Goal: Transaction & Acquisition: Purchase product/service

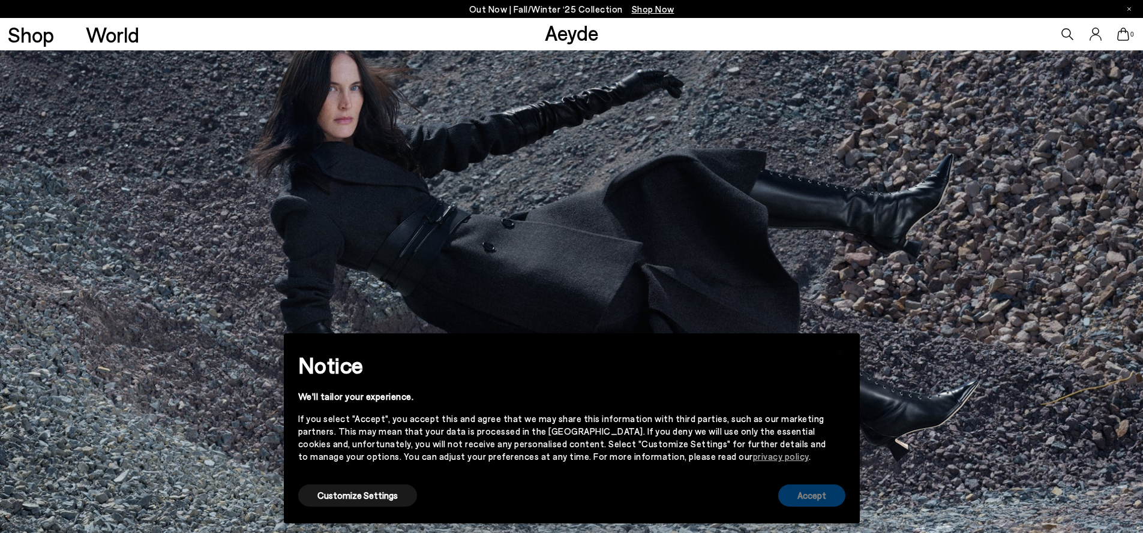
click at [808, 503] on button "Accept" at bounding box center [811, 496] width 67 height 22
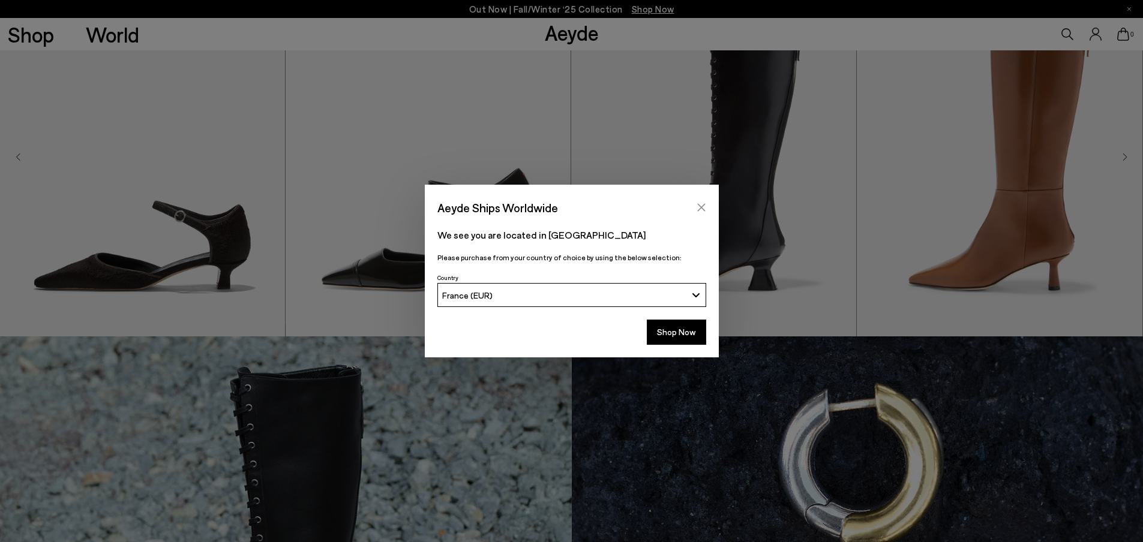
scroll to position [590, 0]
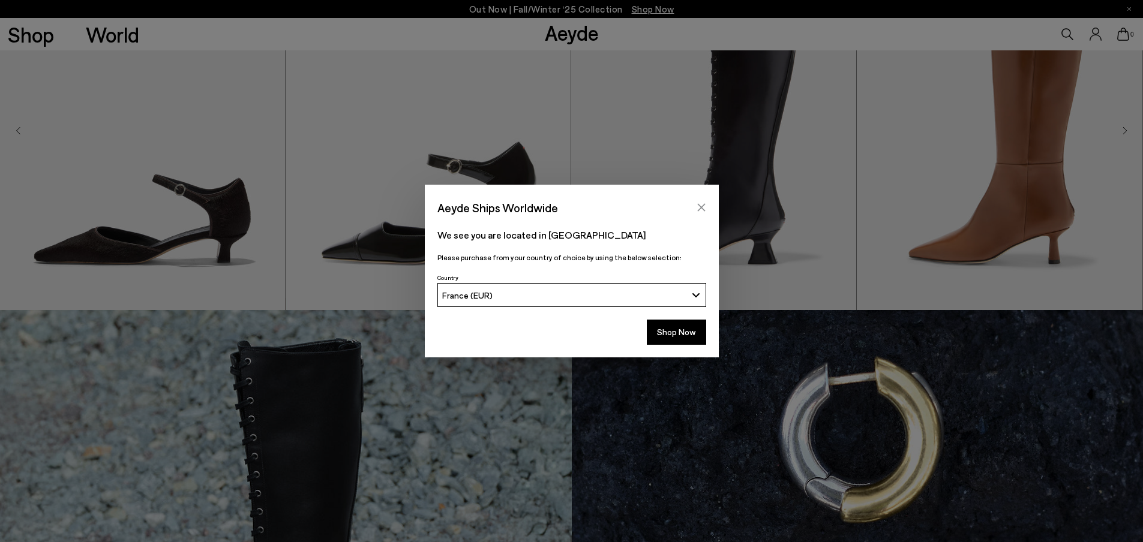
click at [698, 208] on icon "Close" at bounding box center [702, 208] width 10 height 10
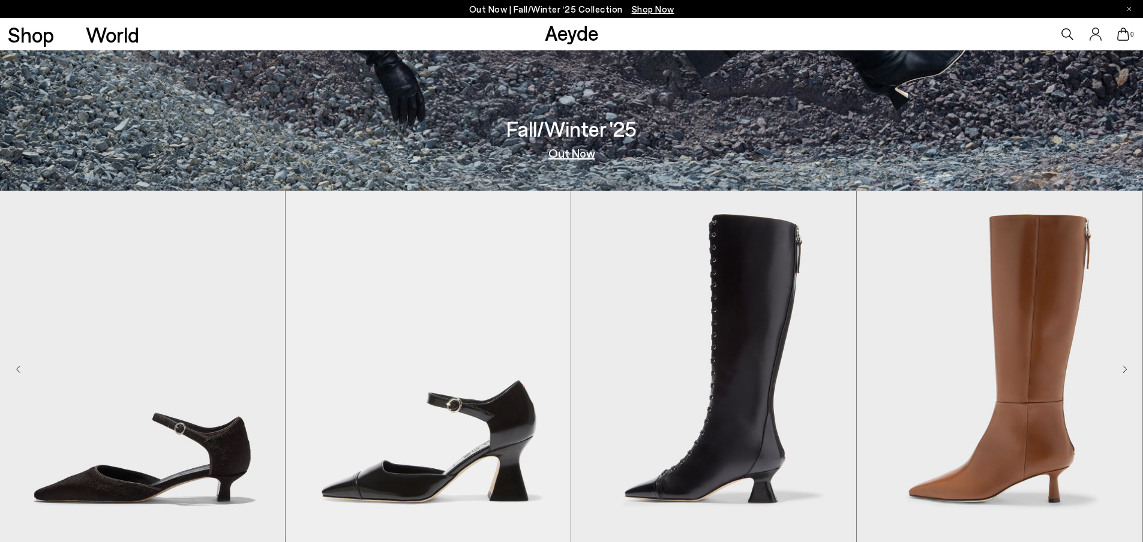
scroll to position [350, 0]
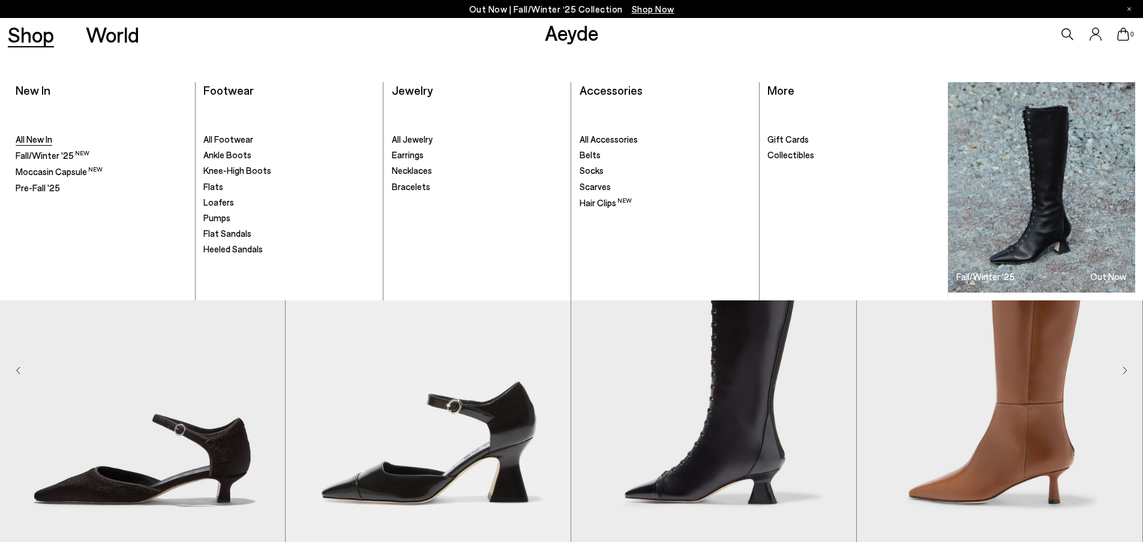
click at [45, 140] on span "All New In" at bounding box center [34, 139] width 37 height 11
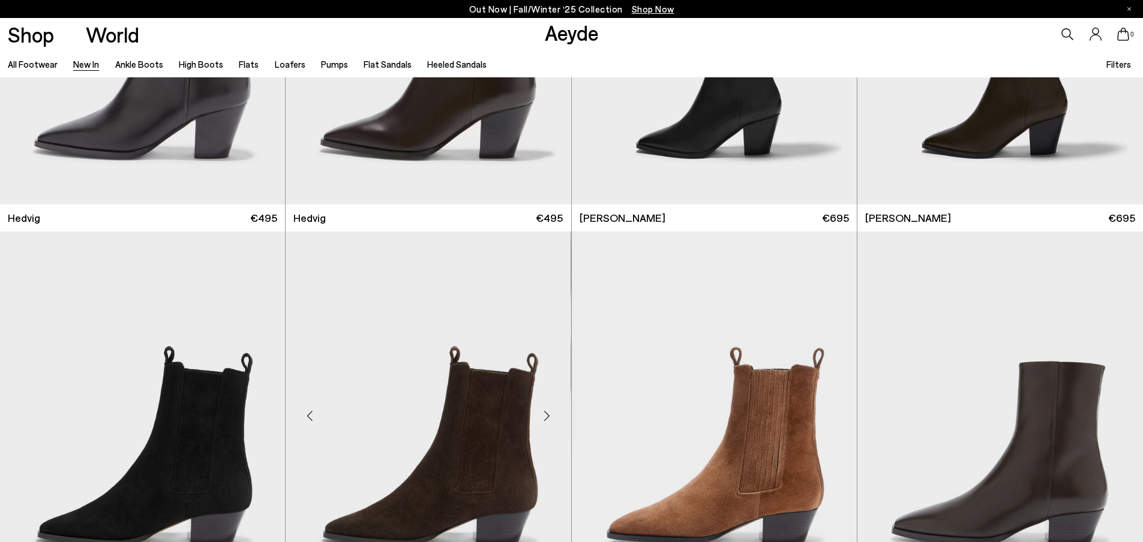
scroll to position [321, 0]
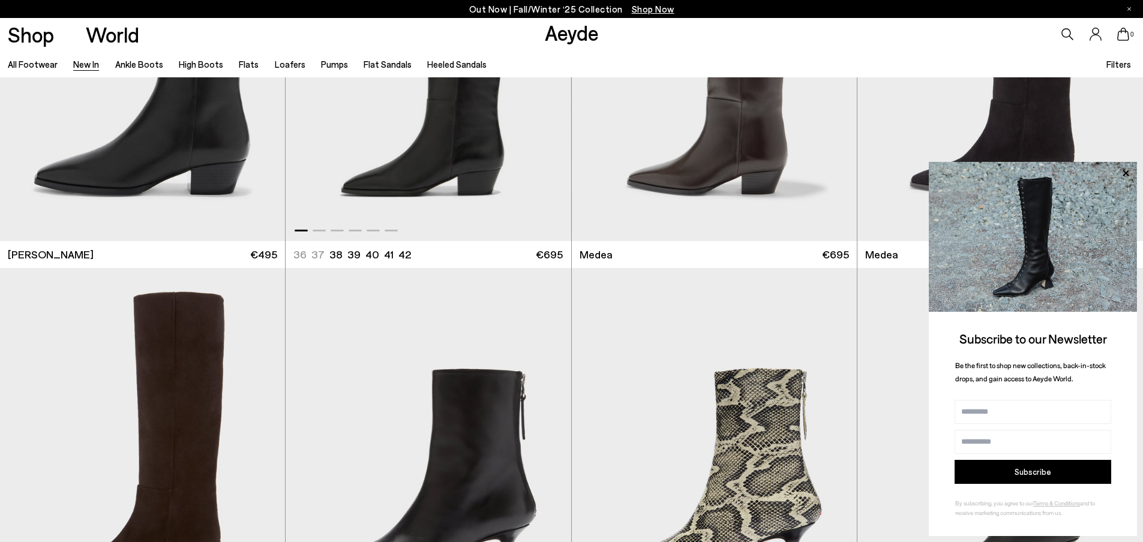
scroll to position [1219, 0]
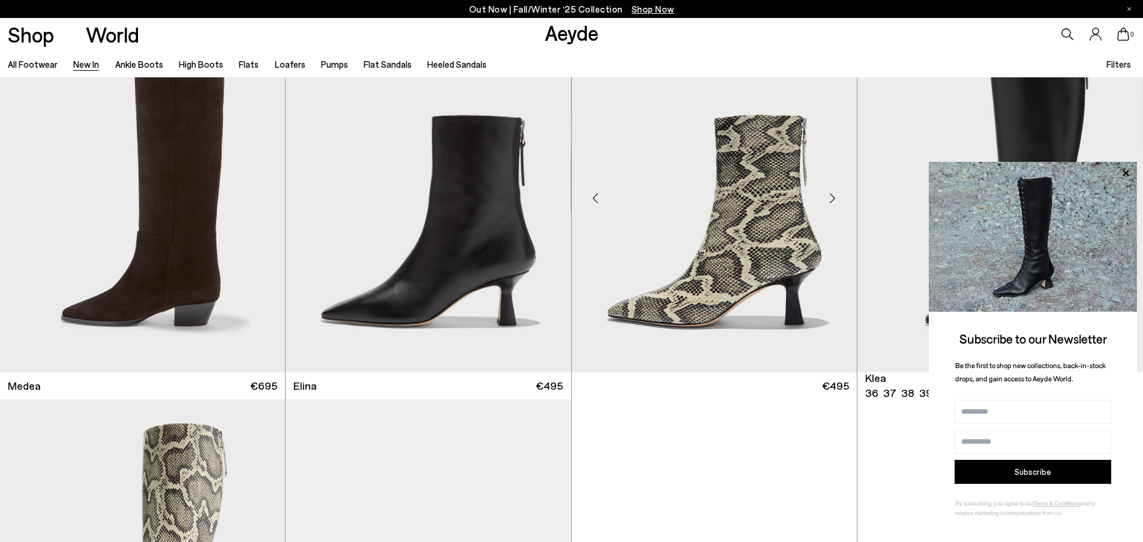
click at [1122, 173] on icon at bounding box center [1126, 174] width 16 height 16
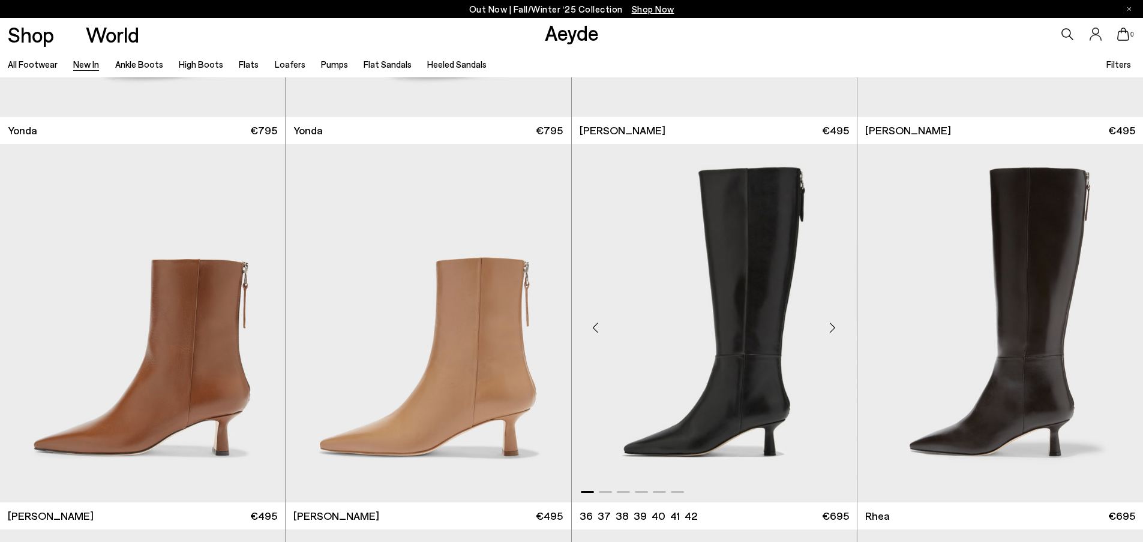
scroll to position [3044, 0]
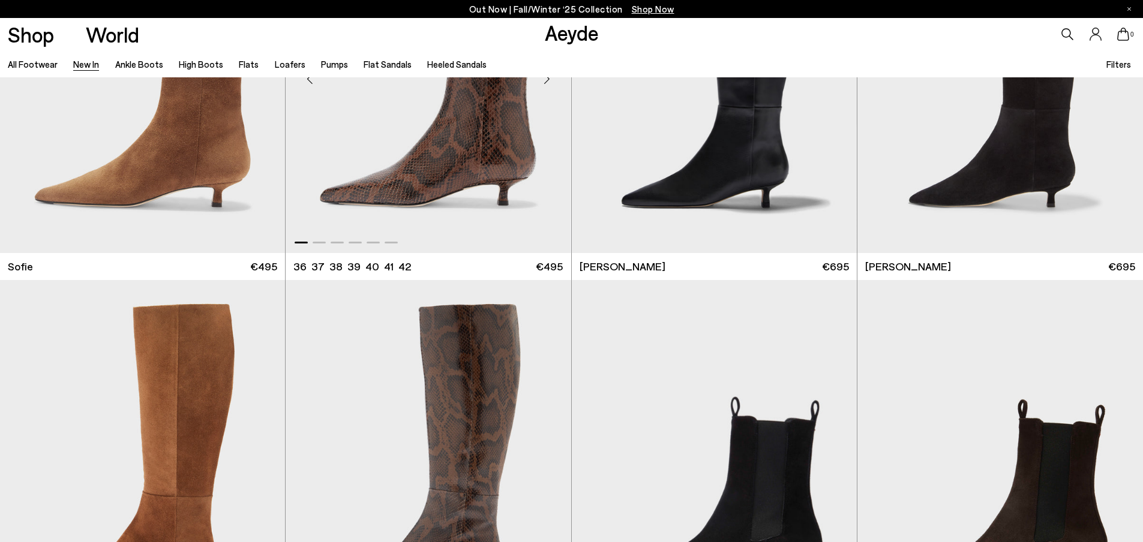
scroll to position [5164, 0]
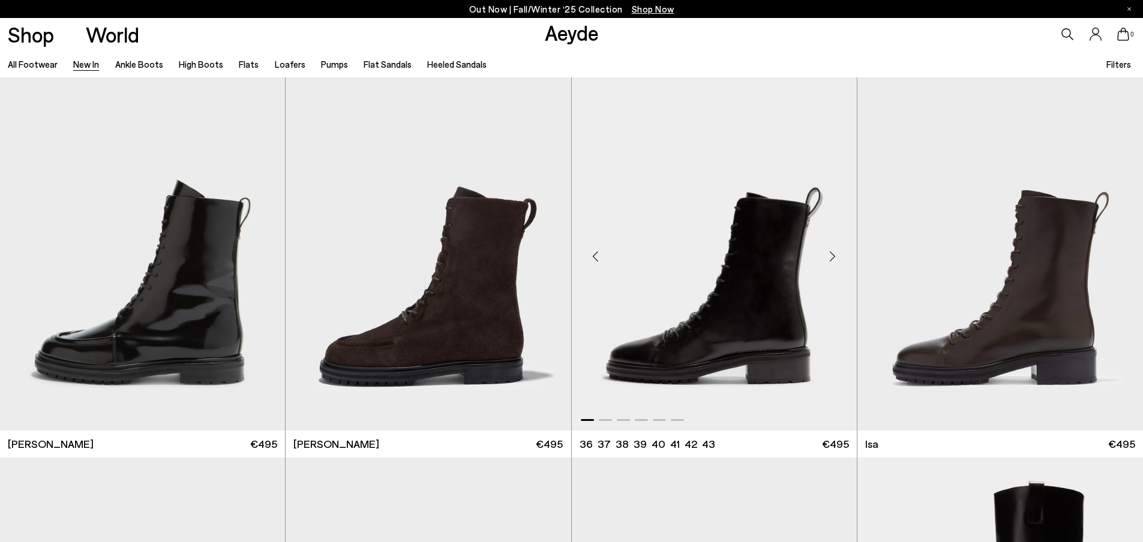
scroll to position [7708, 0]
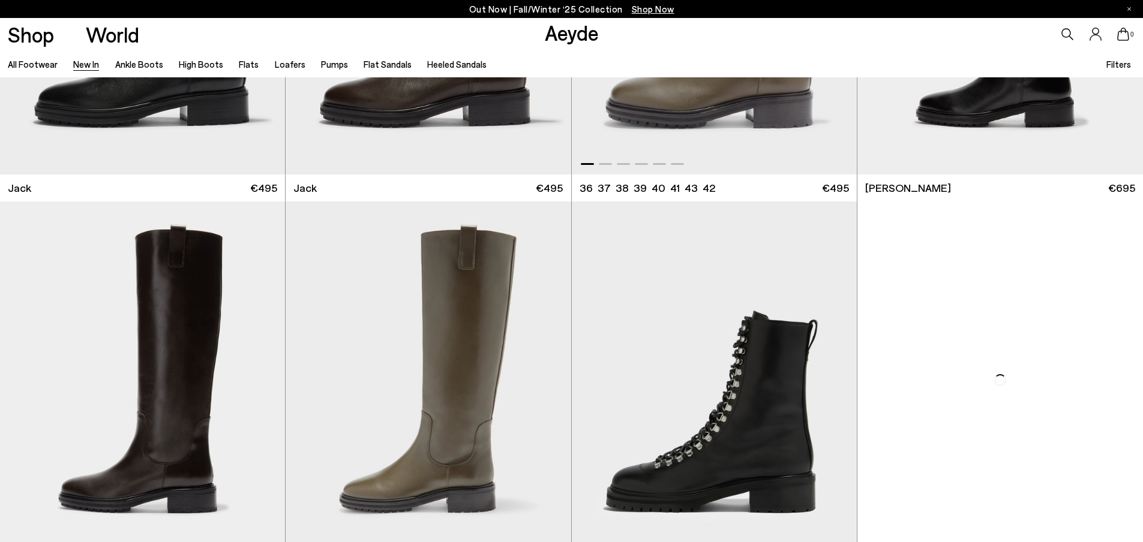
scroll to position [8289, 0]
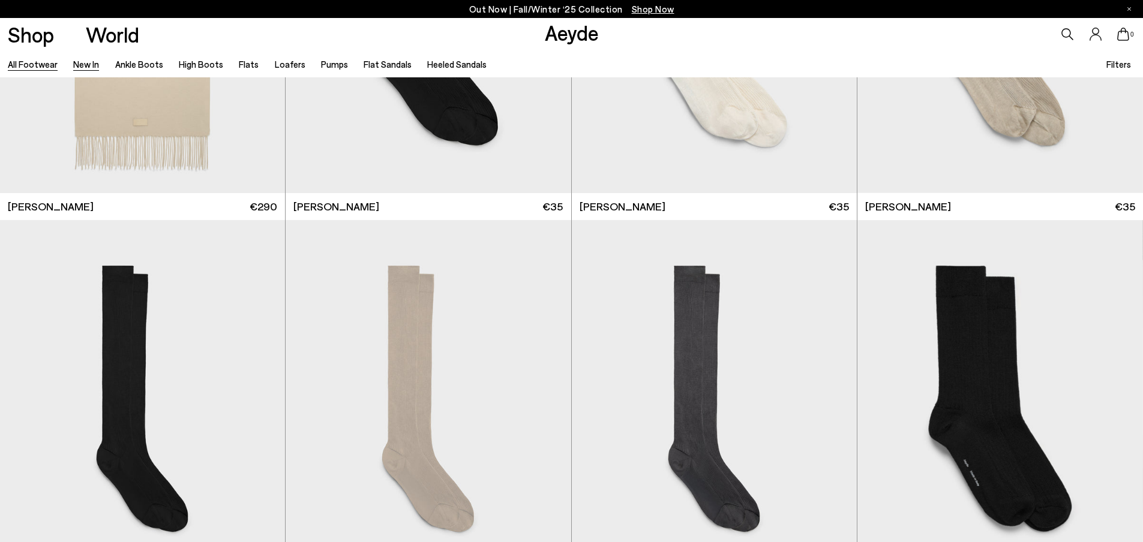
scroll to position [10075, 0]
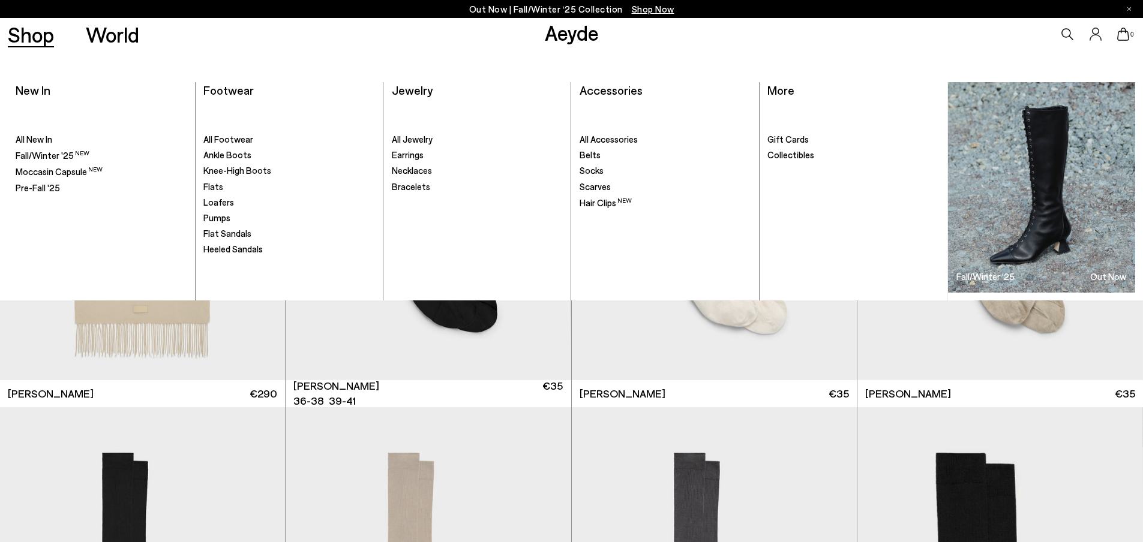
click at [26, 42] on link "Shop" at bounding box center [31, 34] width 46 height 21
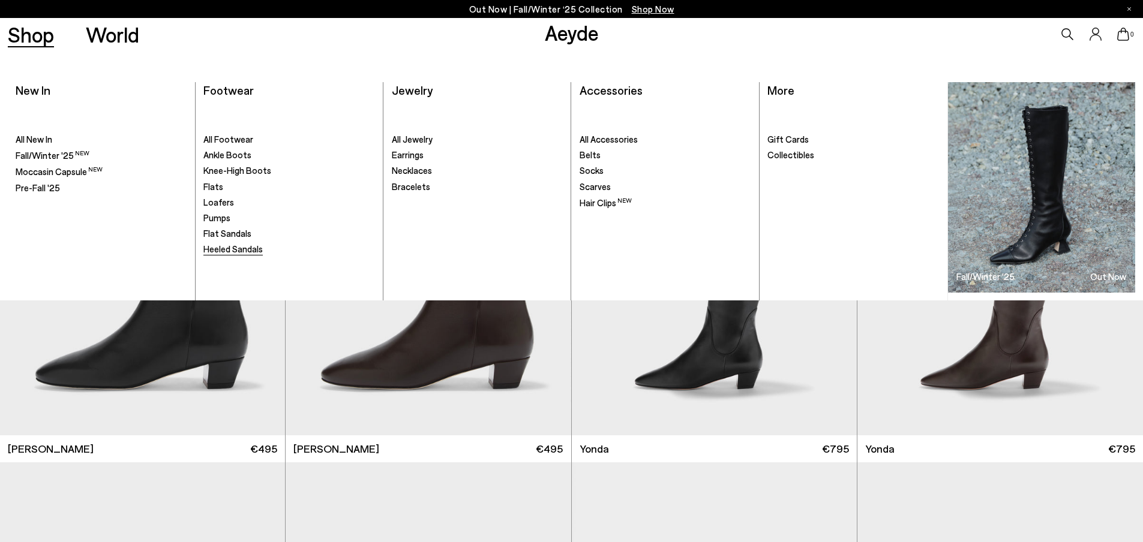
click at [239, 248] on span "Heeled Sandals" at bounding box center [232, 249] width 59 height 11
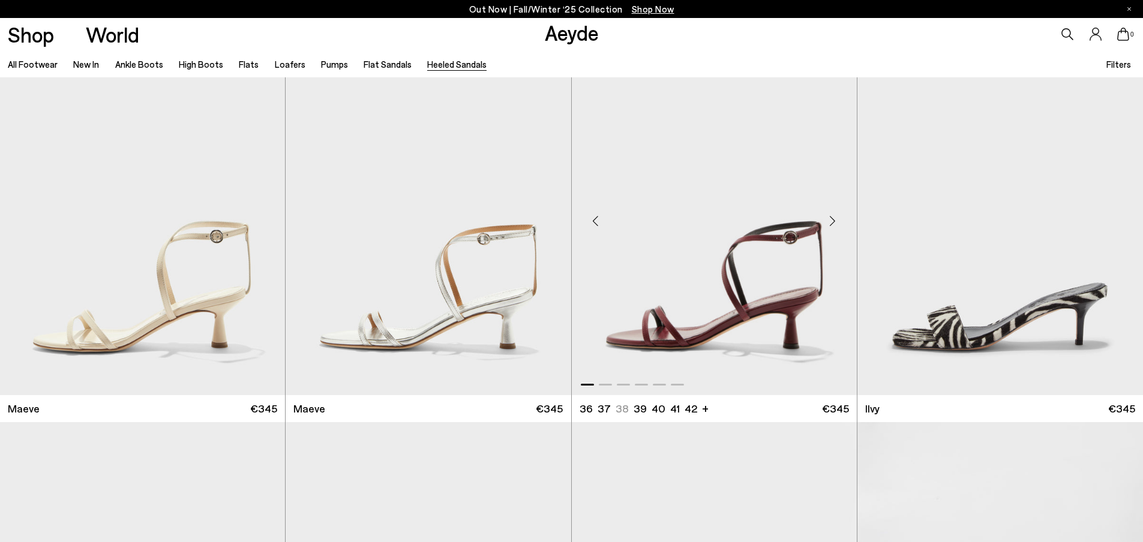
scroll to position [1995, 0]
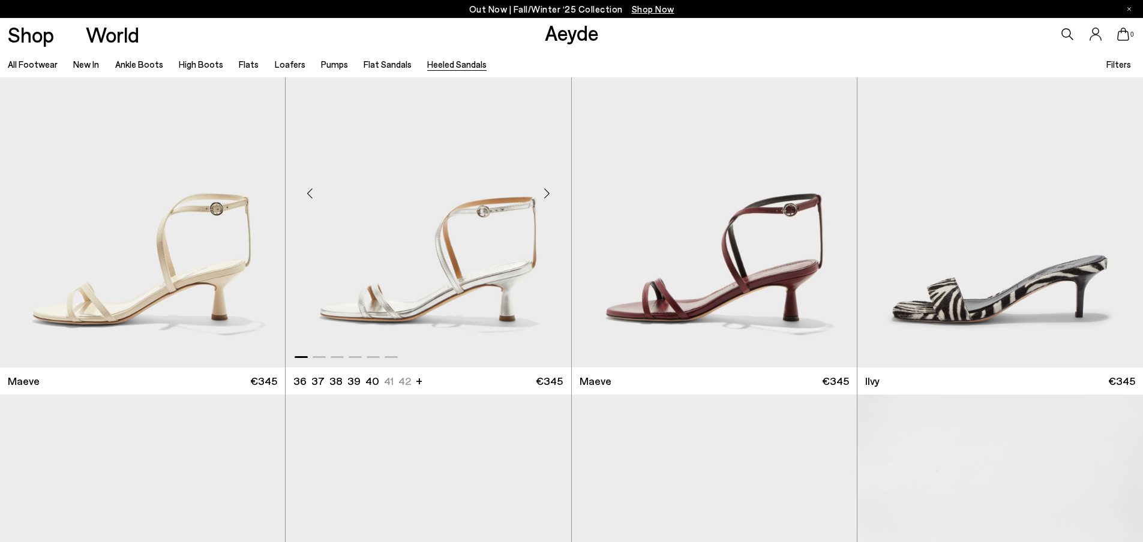
click at [549, 197] on div "Next slide" at bounding box center [547, 194] width 36 height 36
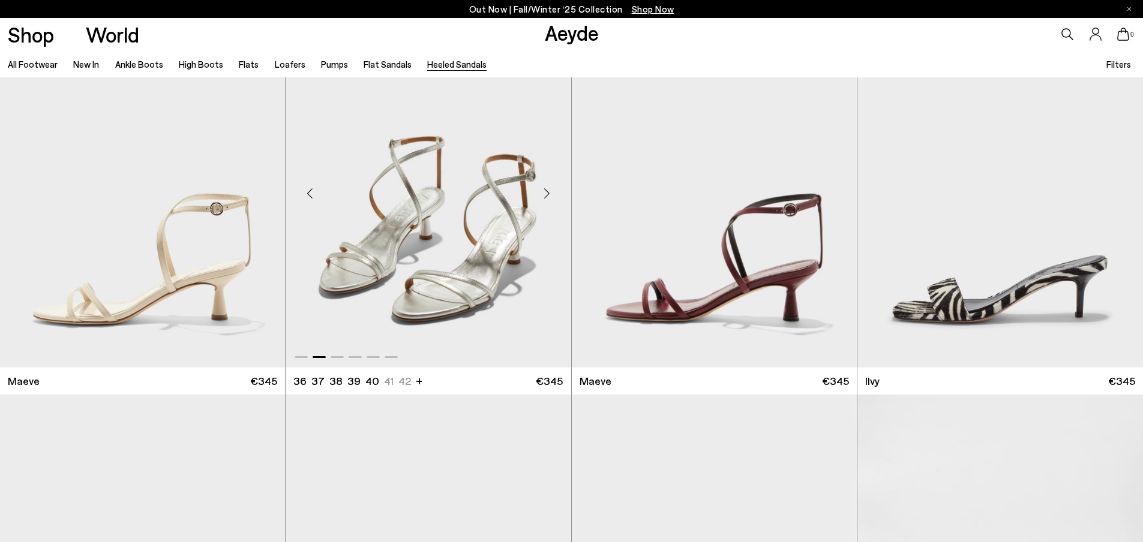
click at [549, 197] on div "Next slide" at bounding box center [547, 194] width 36 height 36
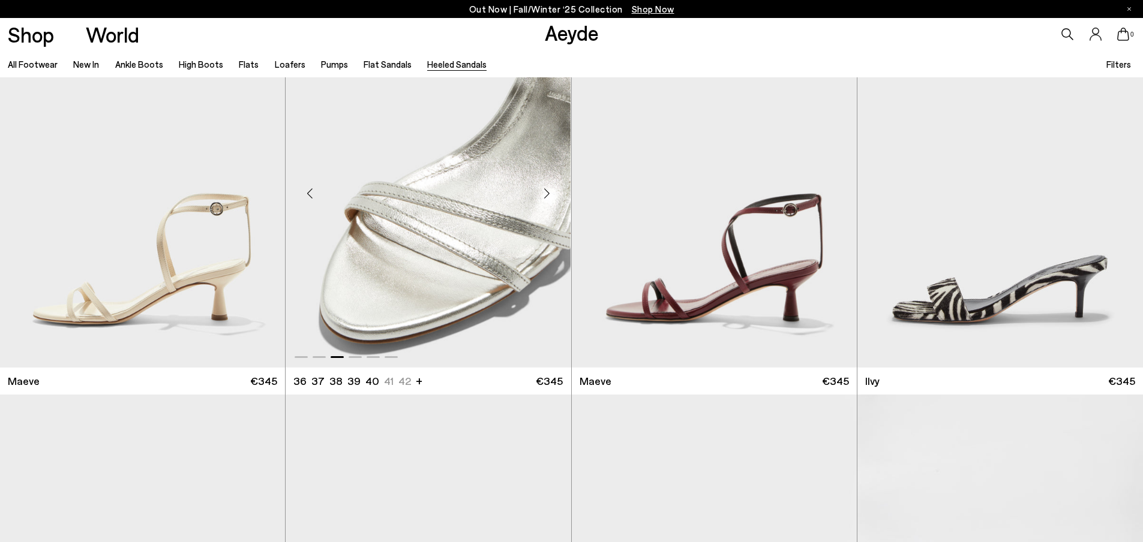
click at [549, 197] on div "Next slide" at bounding box center [547, 194] width 36 height 36
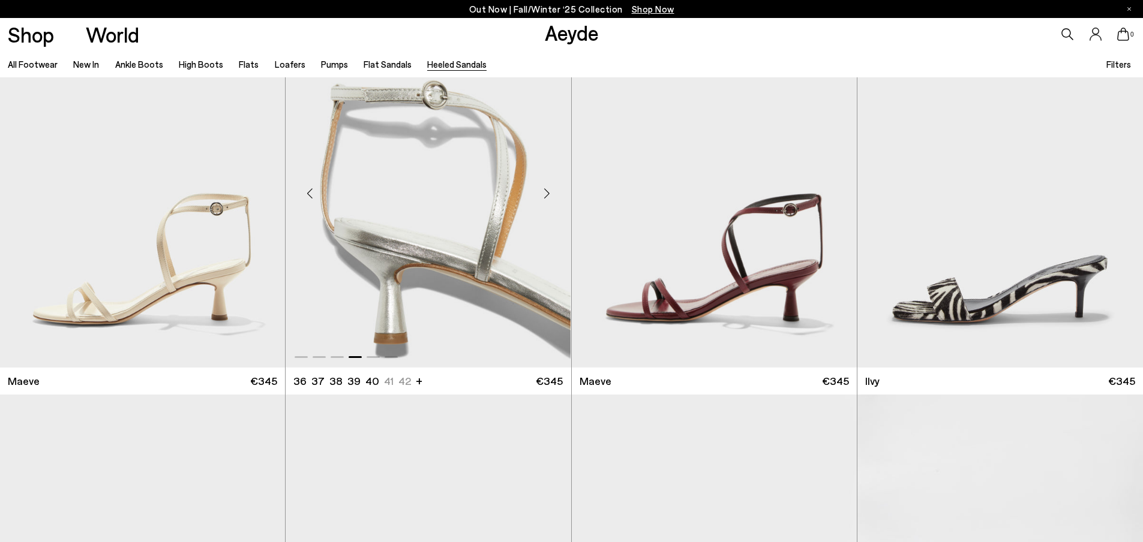
click at [549, 197] on div "Next slide" at bounding box center [547, 194] width 36 height 36
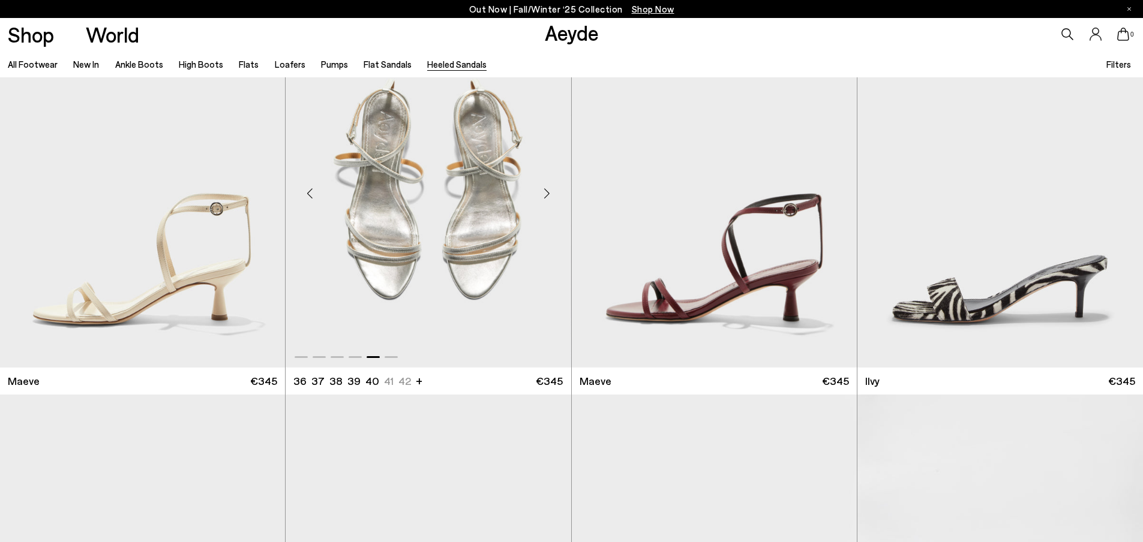
click at [549, 197] on div "Next slide" at bounding box center [547, 194] width 36 height 36
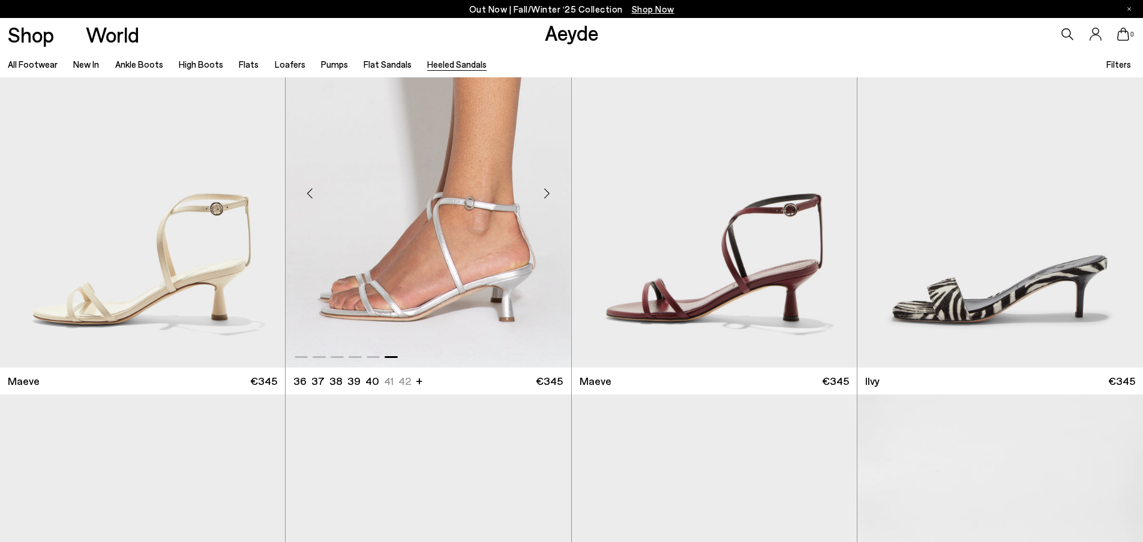
click at [494, 209] on img "6 / 6" at bounding box center [428, 189] width 285 height 358
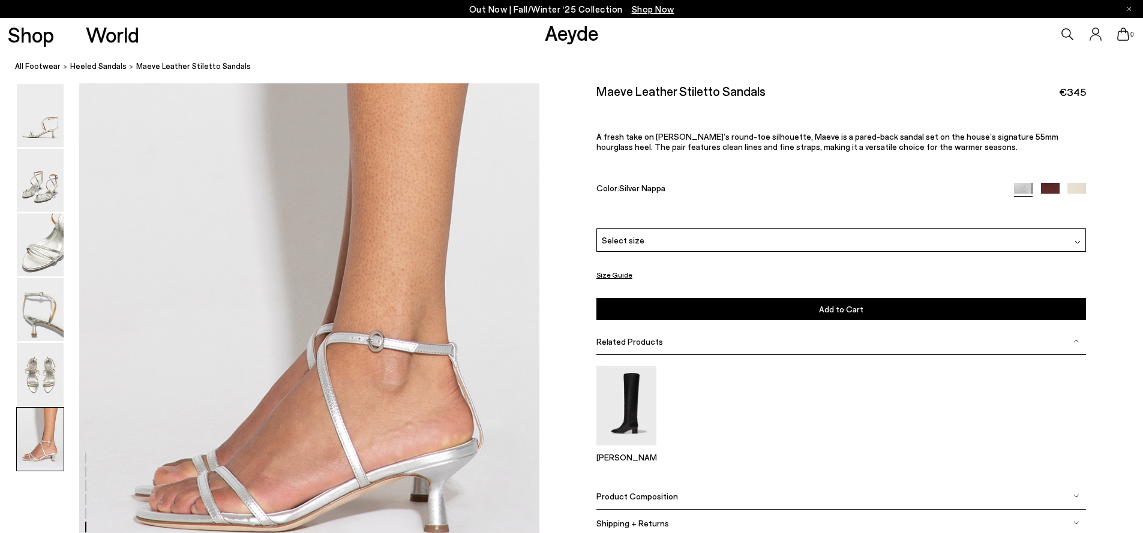
scroll to position [3152, 0]
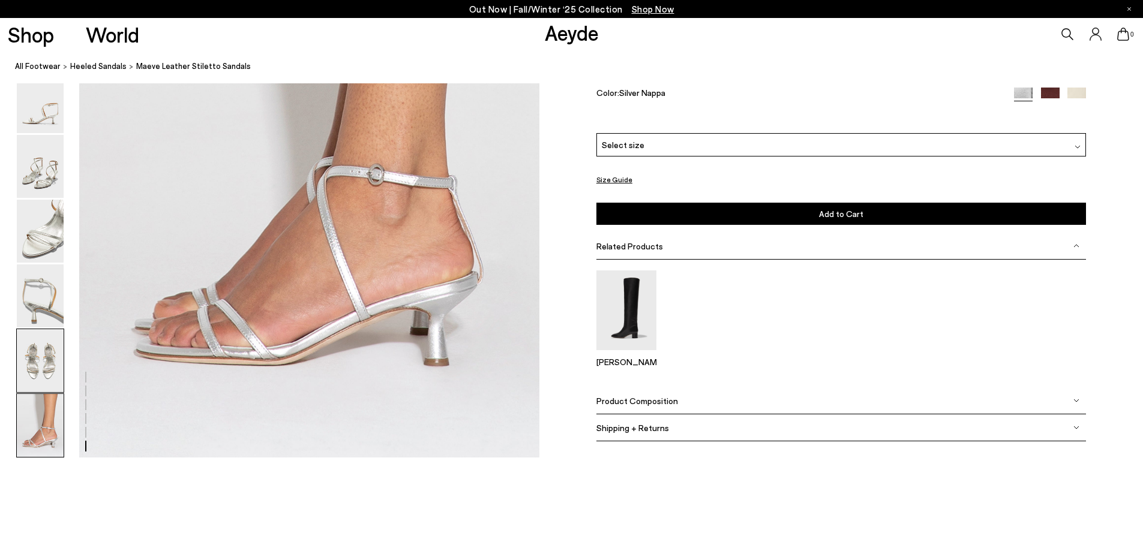
click at [46, 379] on img at bounding box center [40, 360] width 47 height 63
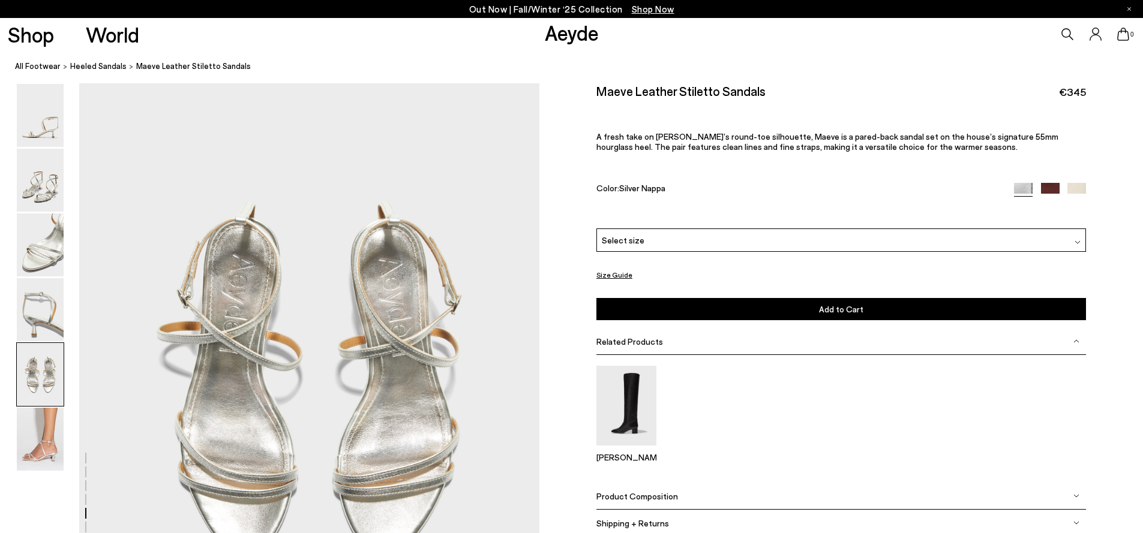
scroll to position [2307, 0]
click at [679, 239] on div "Select size" at bounding box center [841, 240] width 490 height 23
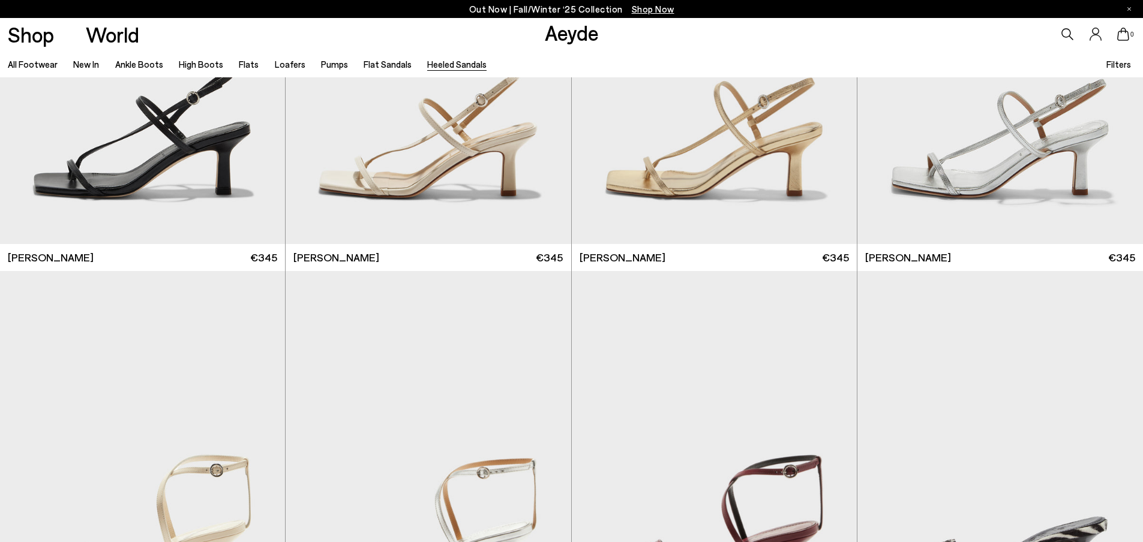
scroll to position [2067, 0]
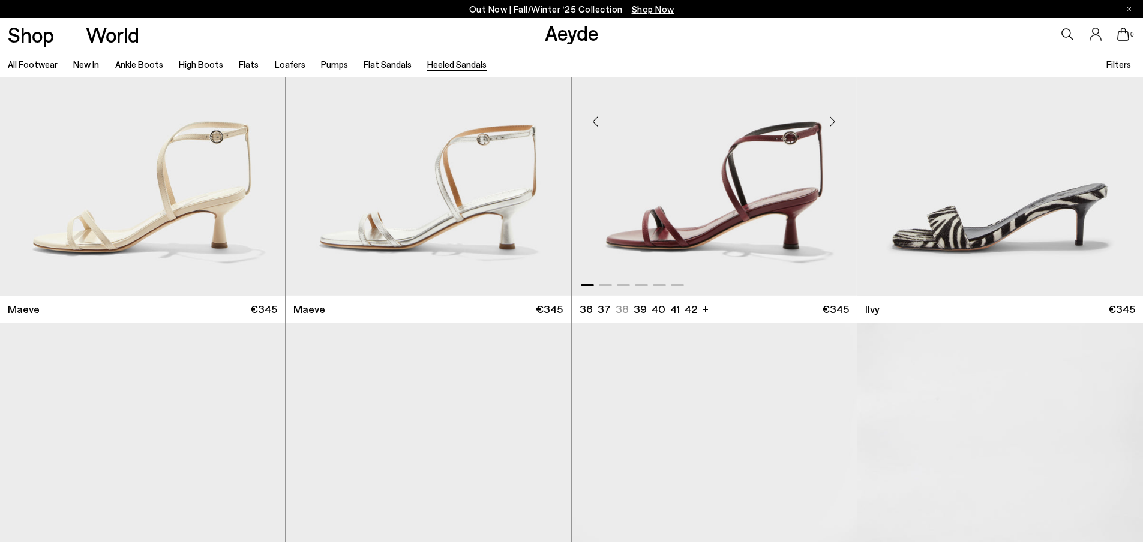
click at [832, 125] on div "Next slide" at bounding box center [833, 122] width 36 height 36
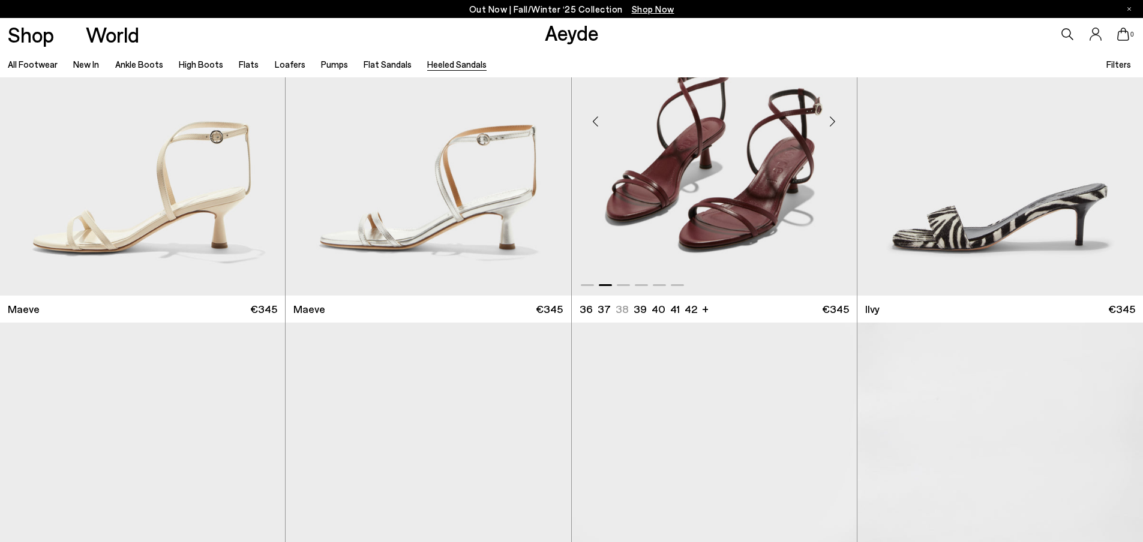
click at [832, 124] on div "Next slide" at bounding box center [833, 122] width 36 height 36
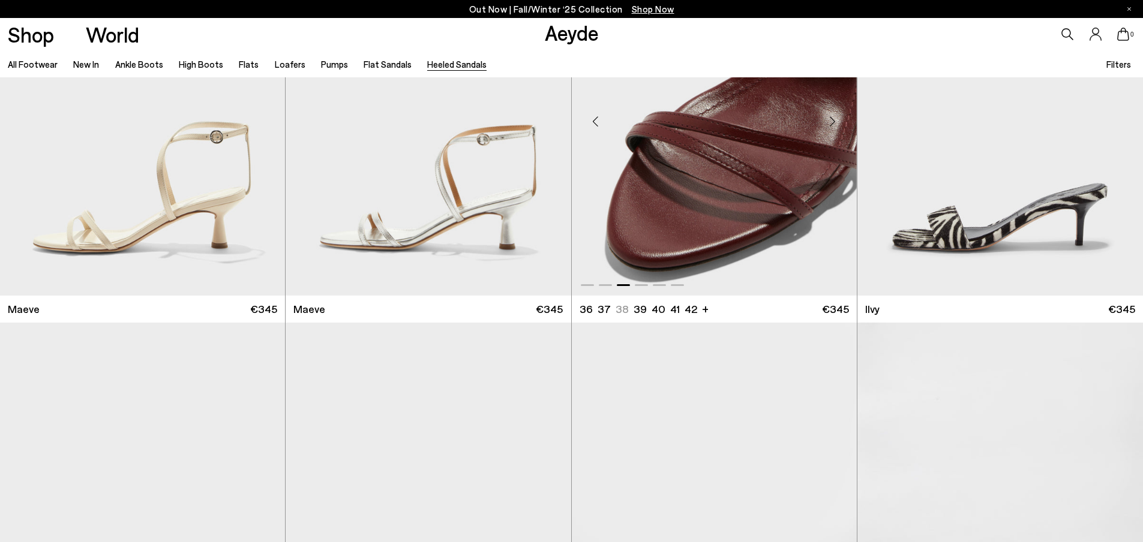
click at [832, 124] on div "Next slide" at bounding box center [833, 122] width 36 height 36
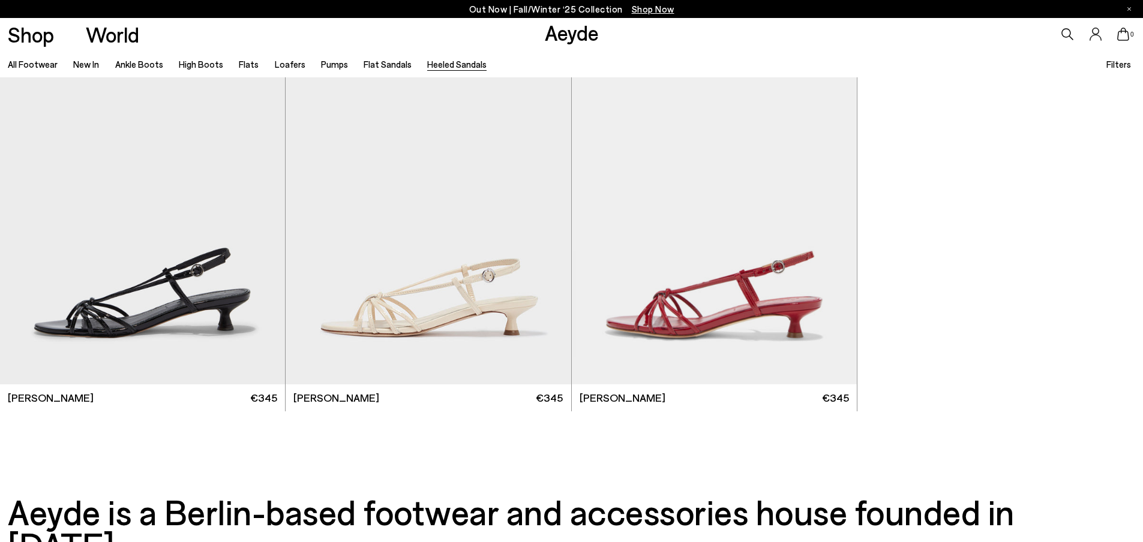
scroll to position [3476, 0]
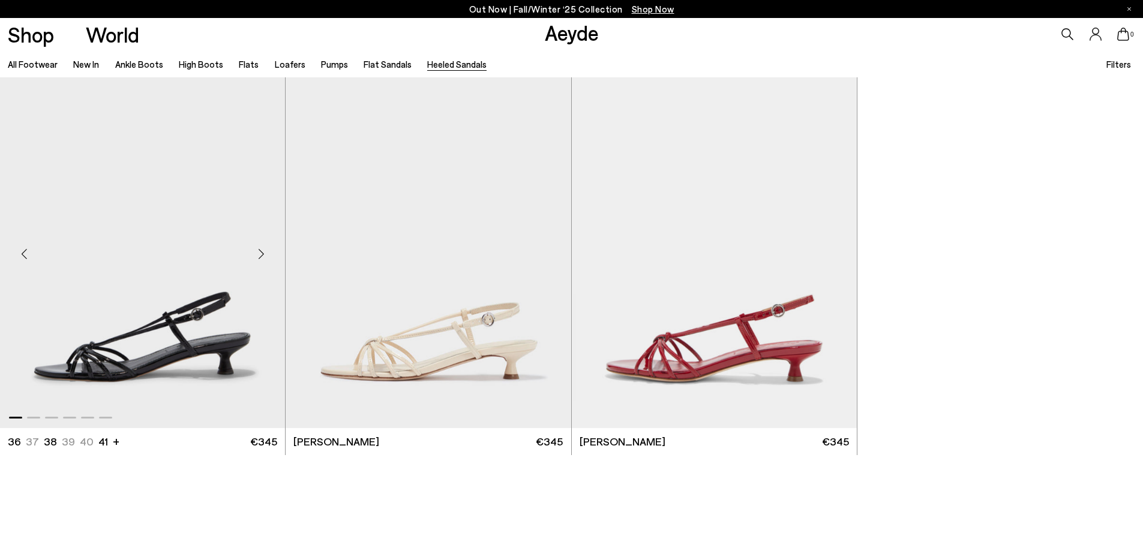
click at [187, 305] on img "1 / 6" at bounding box center [142, 249] width 285 height 358
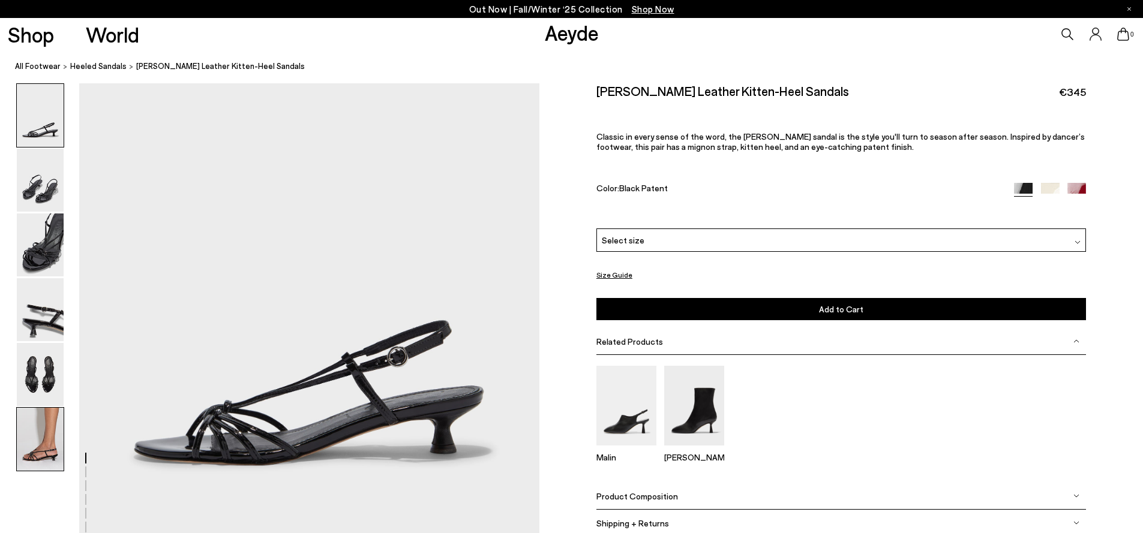
click at [47, 449] on img at bounding box center [40, 439] width 47 height 63
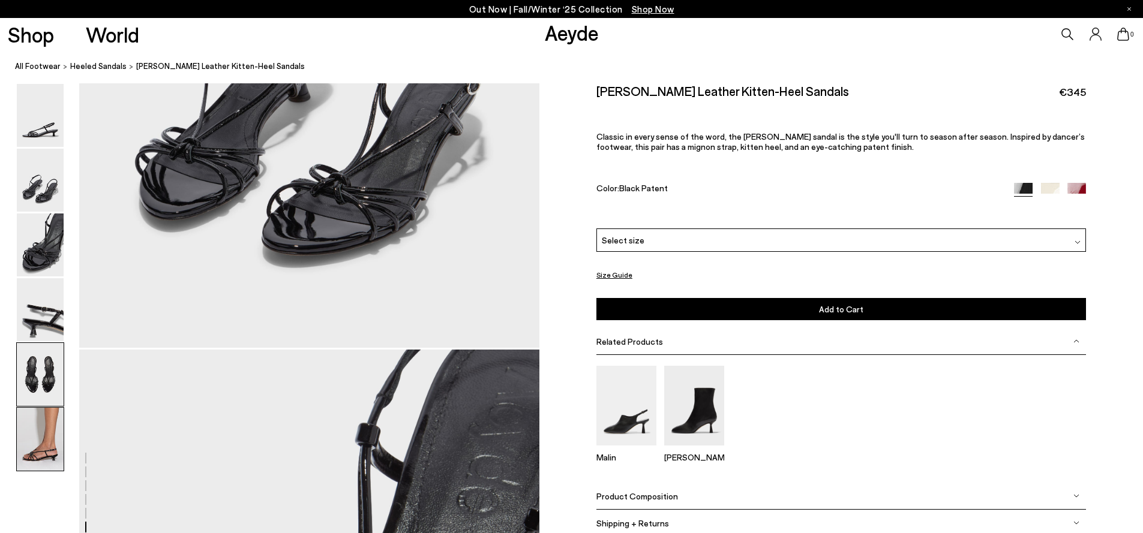
click at [46, 386] on img at bounding box center [40, 374] width 47 height 63
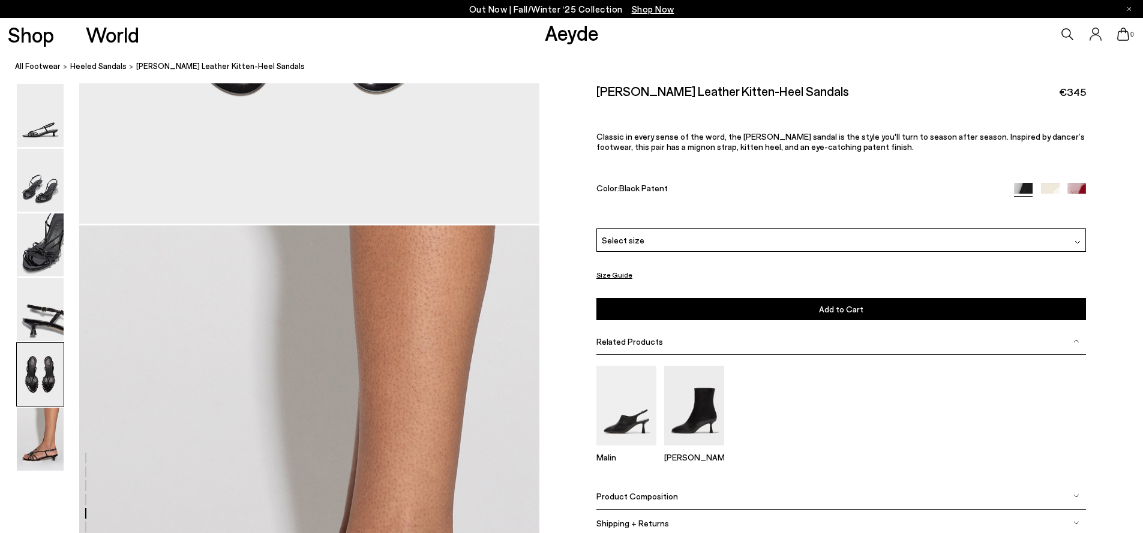
scroll to position [2307, 0]
